Goal: Task Accomplishment & Management: Use online tool/utility

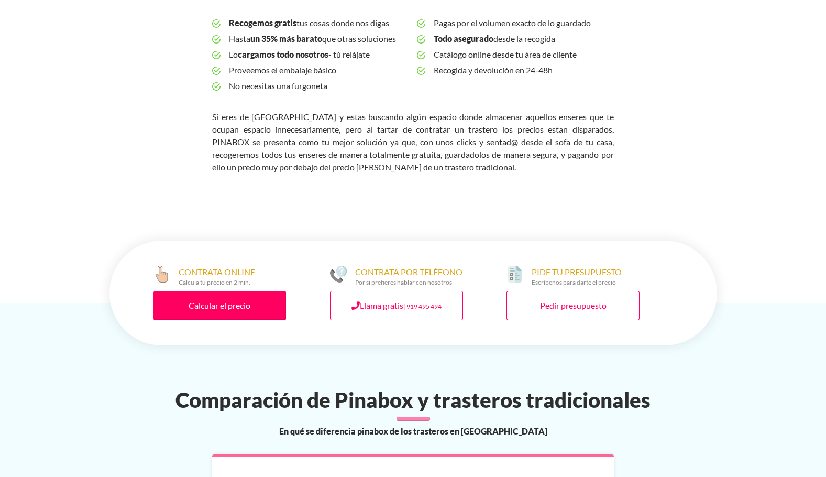
scroll to position [367, 0]
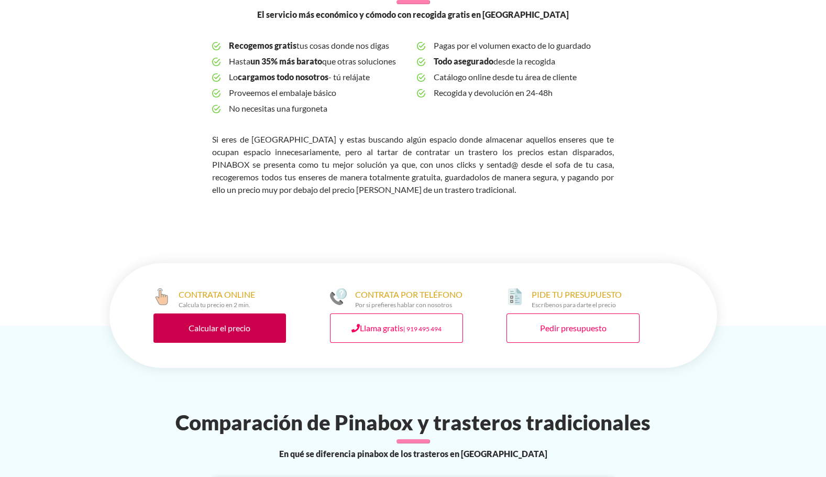
click at [193, 313] on link "Calcular el precio" at bounding box center [219, 327] width 133 height 29
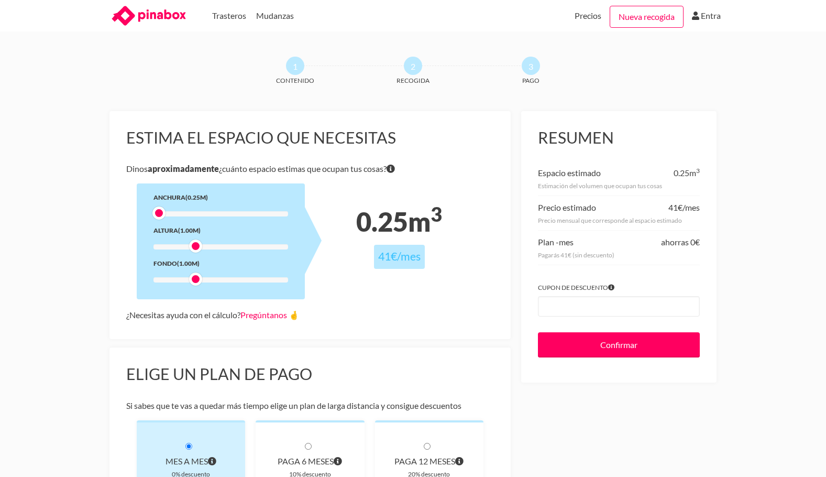
drag, startPoint x: 195, startPoint y: 214, endPoint x: 135, endPoint y: 218, distance: 59.8
click at [135, 218] on div "Estima el espacio que necesitas Dinos aproximadamente ¿cuánto espacio estimas q…" at bounding box center [310, 225] width 402 height 228
drag, startPoint x: 193, startPoint y: 248, endPoint x: 142, endPoint y: 254, distance: 50.7
click at [142, 254] on div "Anchura (0.25m) Altura (0.25m) Fondo (1.00m)" at bounding box center [221, 241] width 168 height 116
drag, startPoint x: 197, startPoint y: 278, endPoint x: 134, endPoint y: 278, distance: 62.8
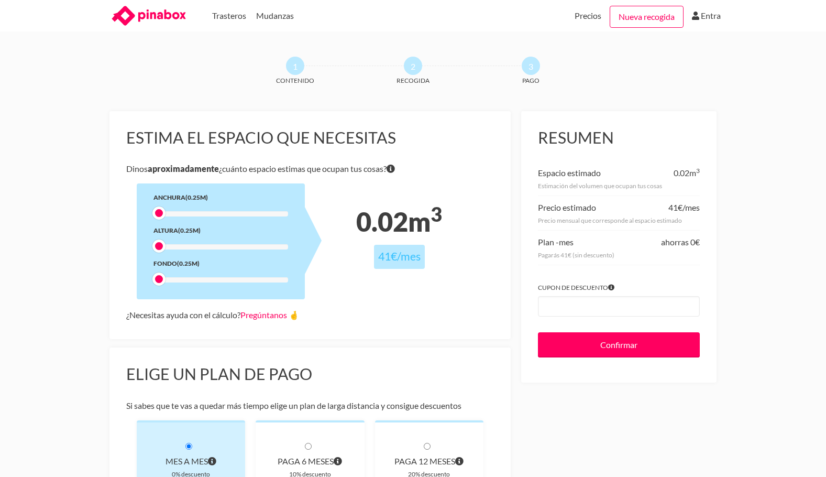
click at [135, 278] on div "Estima el espacio que necesitas Dinos aproximadamente ¿cuánto espacio estimas q…" at bounding box center [310, 225] width 402 height 228
click at [131, 243] on div "Estima el espacio que necesitas Dinos aproximadamente ¿cuánto espacio estimas q…" at bounding box center [310, 225] width 402 height 228
drag, startPoint x: 158, startPoint y: 211, endPoint x: 164, endPoint y: 217, distance: 8.1
click at [164, 217] on div at bounding box center [158, 212] width 13 height 13
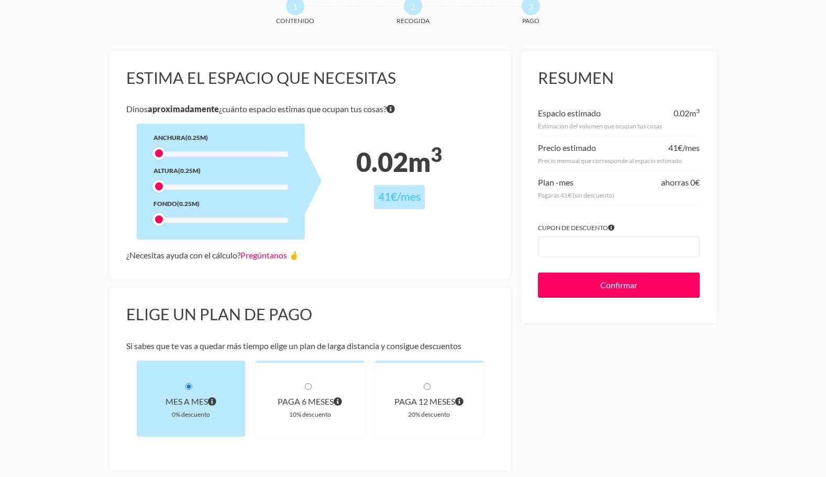
scroll to position [52, 0]
